Goal: Learn about a topic

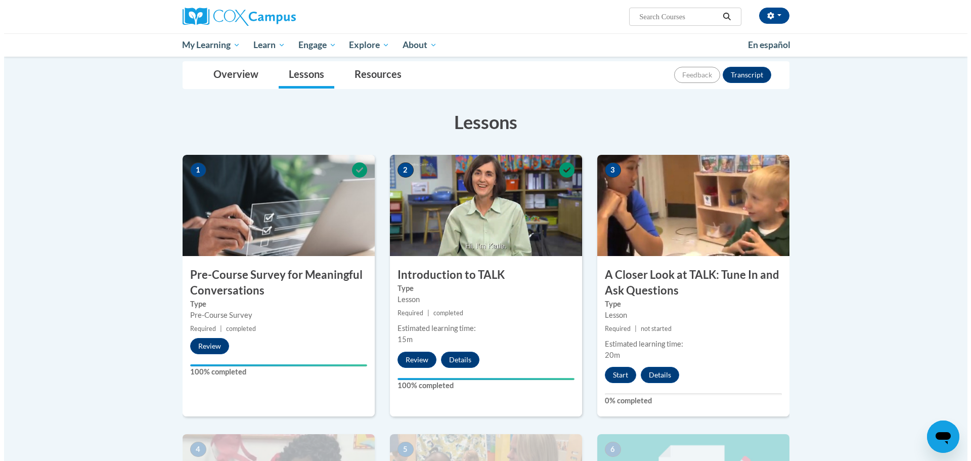
scroll to position [202, 0]
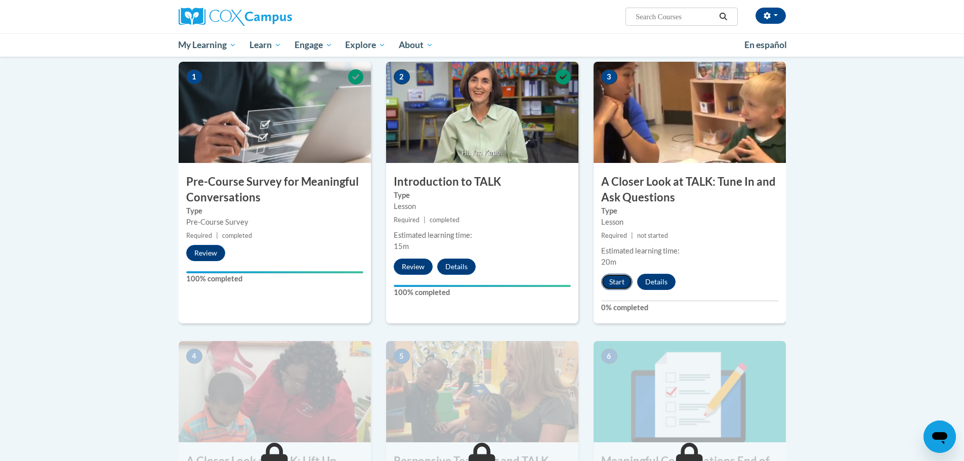
click at [618, 283] on button "Start" at bounding box center [616, 282] width 31 height 16
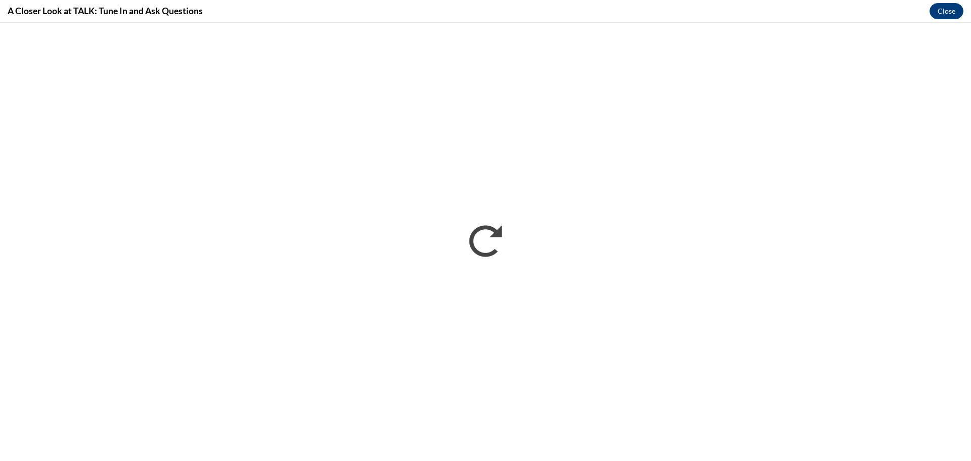
scroll to position [0, 0]
